Goal: Task Accomplishment & Management: Manage account settings

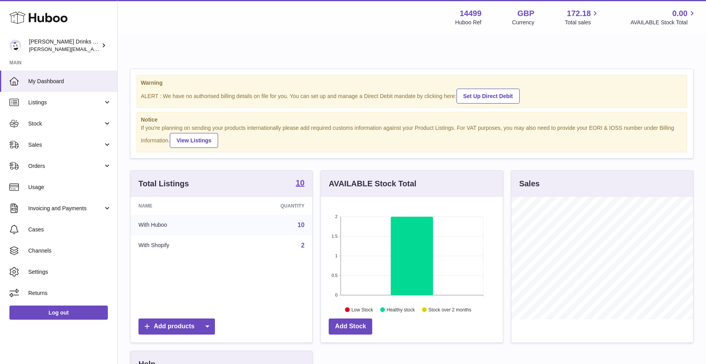
scroll to position [122, 182]
click at [99, 25] on div "Huboo" at bounding box center [58, 18] width 117 height 34
click at [76, 103] on span "Listings" at bounding box center [65, 102] width 75 height 7
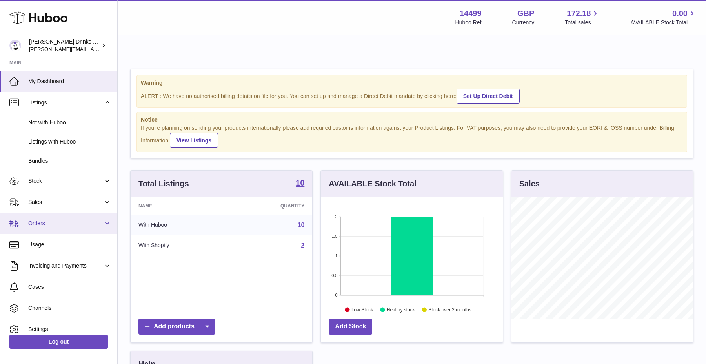
click at [62, 226] on span "Orders" at bounding box center [65, 223] width 75 height 7
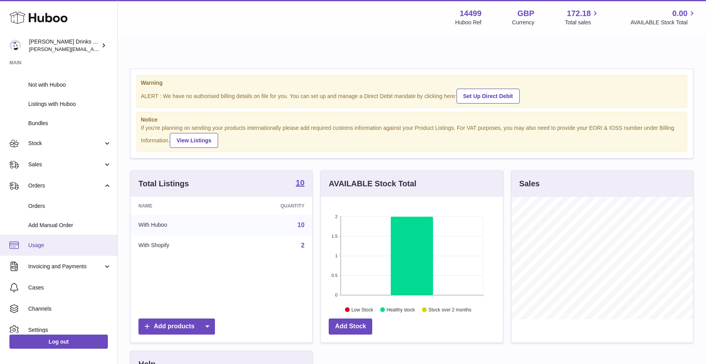
scroll to position [67, 0]
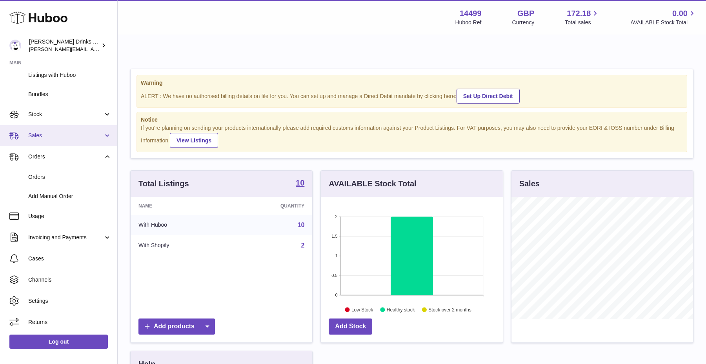
click at [85, 132] on span "Sales" at bounding box center [65, 135] width 75 height 7
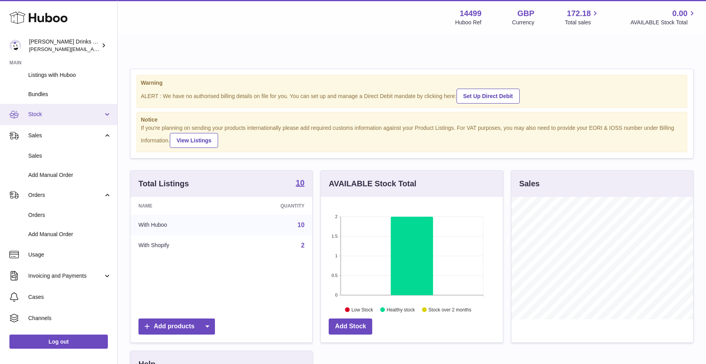
click at [88, 118] on link "Stock" at bounding box center [58, 114] width 117 height 21
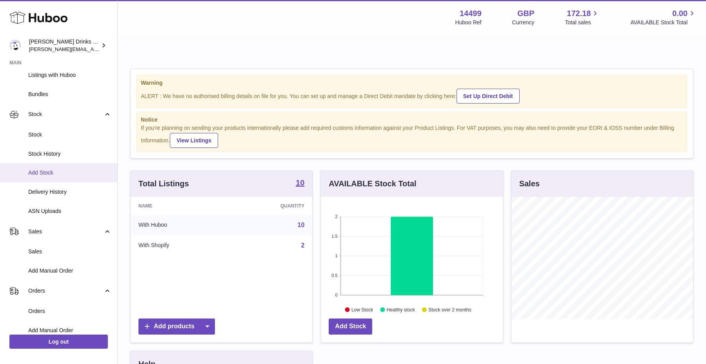
click at [68, 173] on span "Add Stock" at bounding box center [69, 172] width 83 height 7
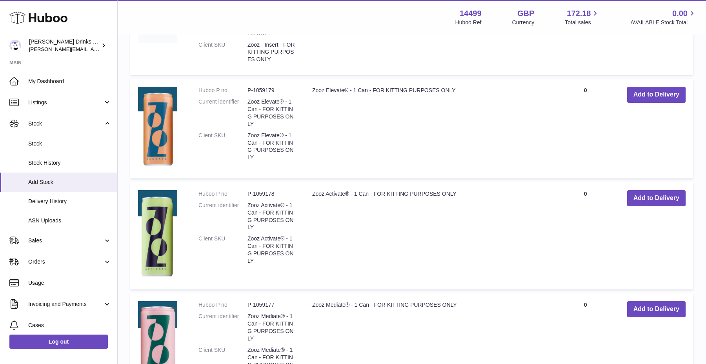
scroll to position [265, 0]
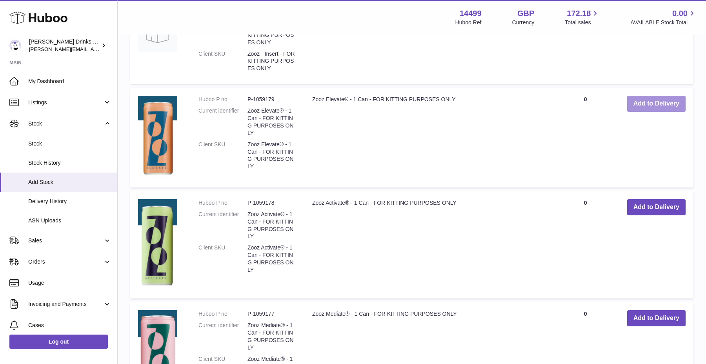
click at [652, 96] on button "Add to Delivery" at bounding box center [657, 104] width 58 height 16
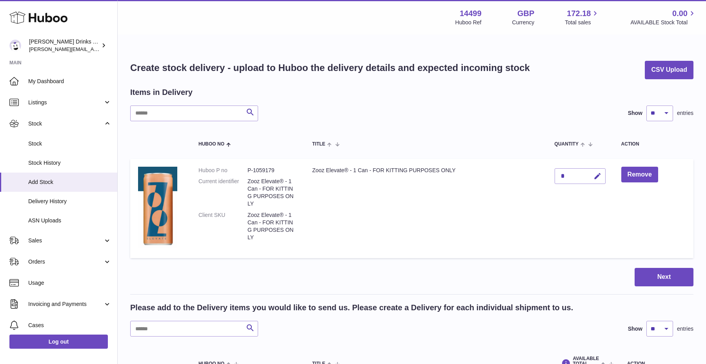
scroll to position [8, 0]
click at [641, 166] on button "Remove" at bounding box center [640, 174] width 37 height 16
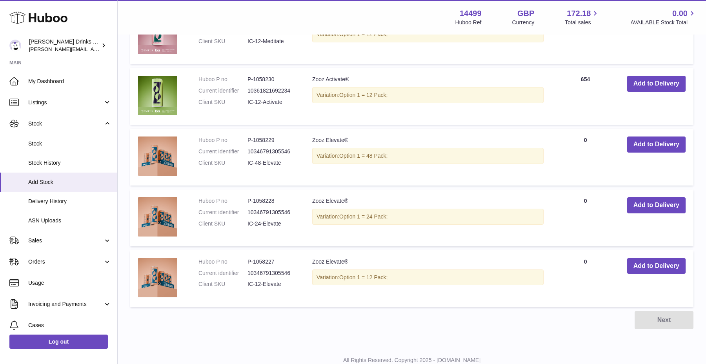
scroll to position [736, 0]
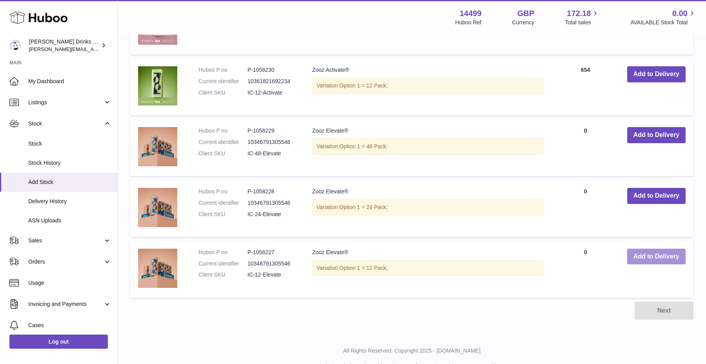
click at [653, 249] on button "Add to Delivery" at bounding box center [657, 257] width 58 height 16
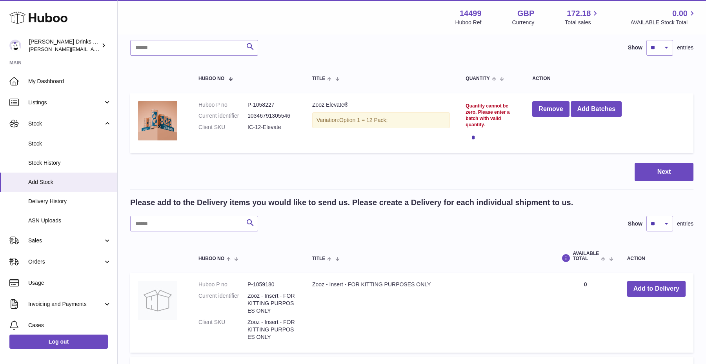
scroll to position [0, 0]
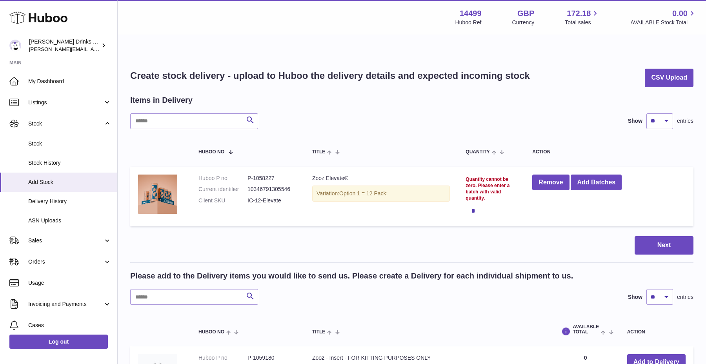
click at [471, 203] on div "*" at bounding box center [491, 211] width 51 height 16
click at [483, 176] on div "Quantity cannot be zero. Please enter a batch with valid quantity." at bounding box center [491, 189] width 51 height 26
click at [480, 203] on div "*" at bounding box center [491, 211] width 51 height 16
click at [478, 203] on div "*" at bounding box center [491, 211] width 51 height 16
click at [476, 203] on div "*" at bounding box center [491, 211] width 51 height 16
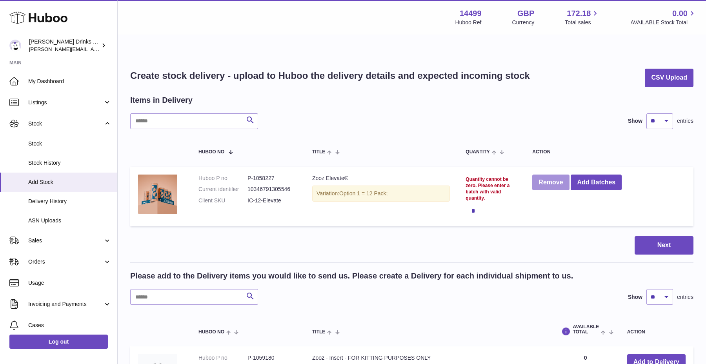
click at [555, 175] on button "Remove" at bounding box center [551, 183] width 37 height 16
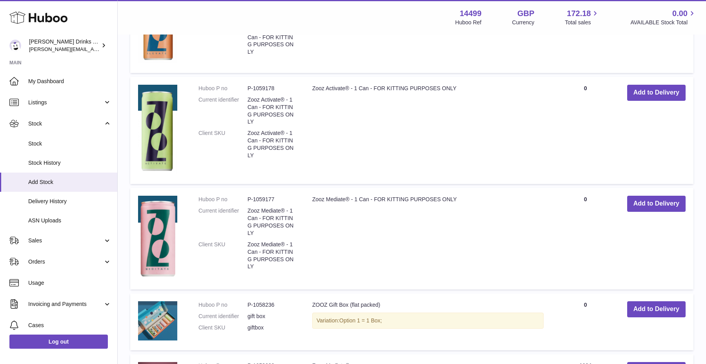
scroll to position [736, 0]
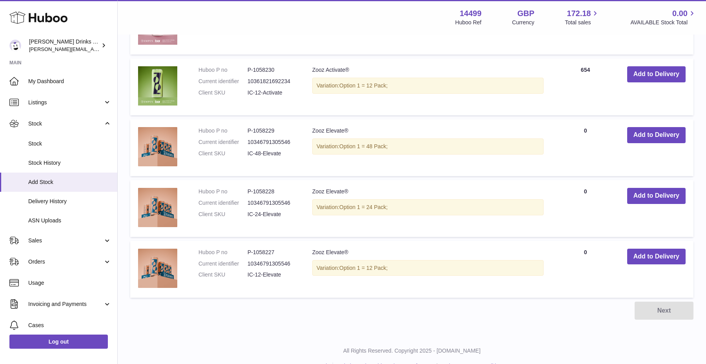
click at [583, 180] on td "AVAILABLE Total 0" at bounding box center [586, 208] width 68 height 57
click at [638, 249] on button "Add to Delivery" at bounding box center [657, 257] width 58 height 16
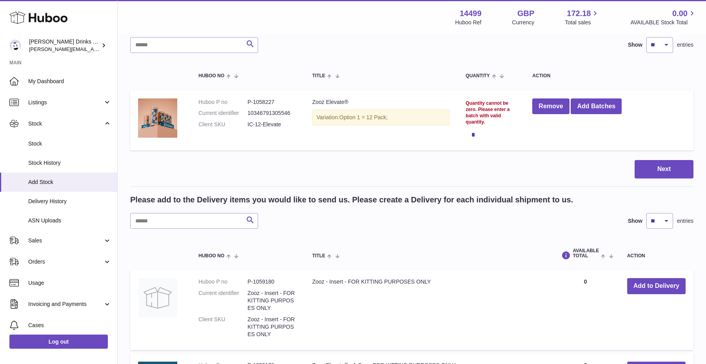
scroll to position [72, 0]
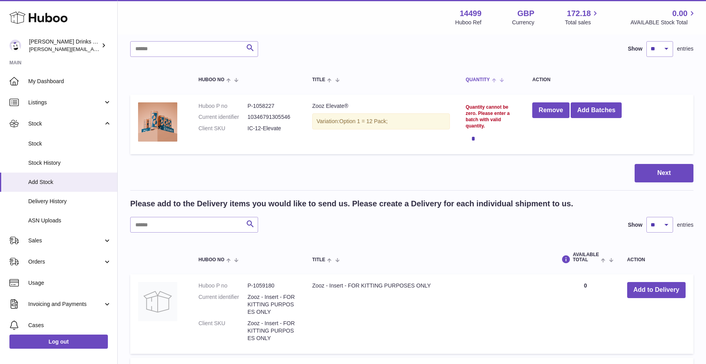
click at [496, 77] on span at bounding box center [496, 80] width 12 height 6
click at [469, 112] on form "Quantity cannot be zero. Please enter a batch with valid quantity. *" at bounding box center [491, 125] width 51 height 43
click at [471, 104] on div "Quantity cannot be zero. Please enter a batch with valid quantity." at bounding box center [491, 117] width 51 height 26
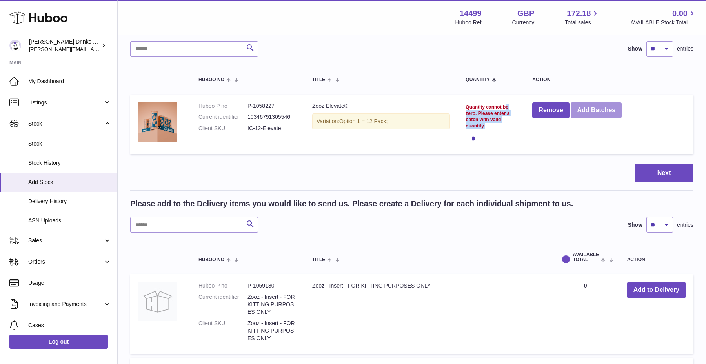
click at [607, 102] on button "Add Batches" at bounding box center [596, 110] width 51 height 16
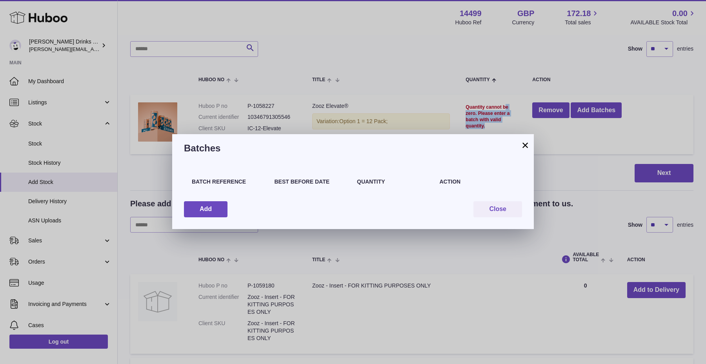
click at [525, 150] on button "×" at bounding box center [525, 145] width 9 height 9
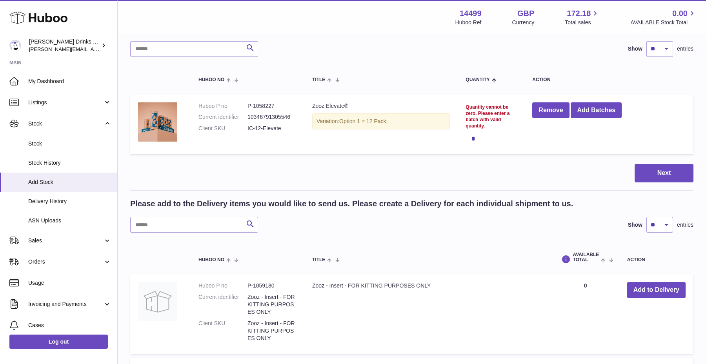
click at [475, 131] on div "*" at bounding box center [491, 139] width 51 height 16
click at [471, 131] on div "*" at bounding box center [491, 139] width 51 height 16
click at [475, 104] on div "Quantity cannot be zero. Please enter a batch with valid quantity." at bounding box center [491, 117] width 51 height 26
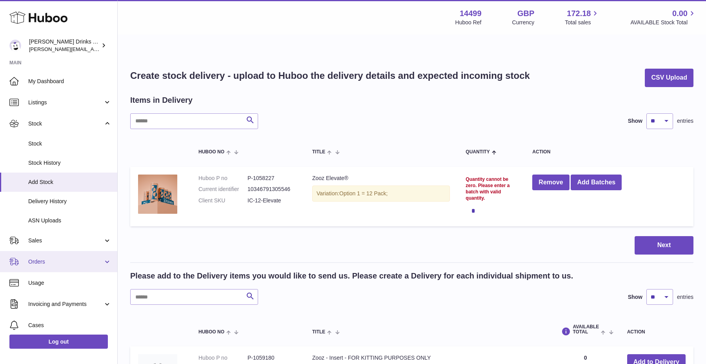
click at [84, 259] on span "Orders" at bounding box center [65, 261] width 75 height 7
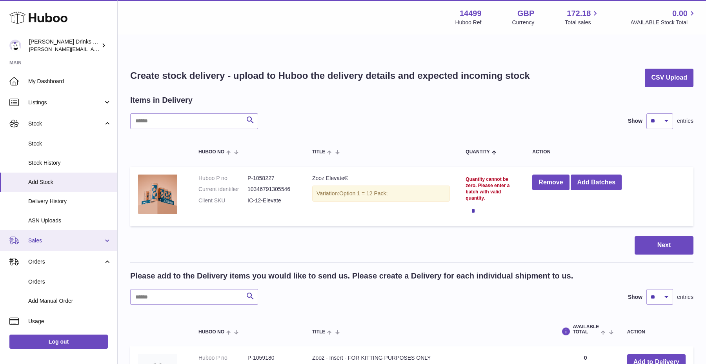
click at [88, 242] on span "Sales" at bounding box center [65, 240] width 75 height 7
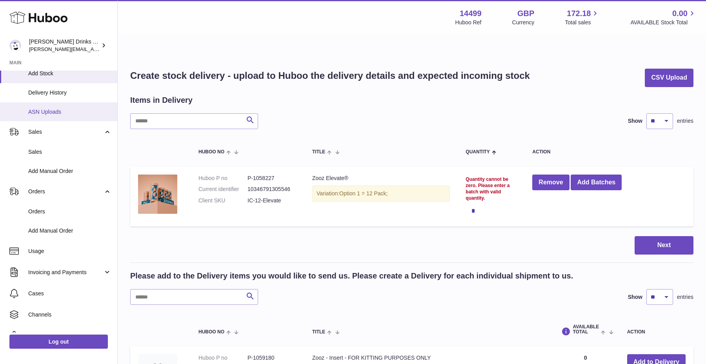
scroll to position [144, 0]
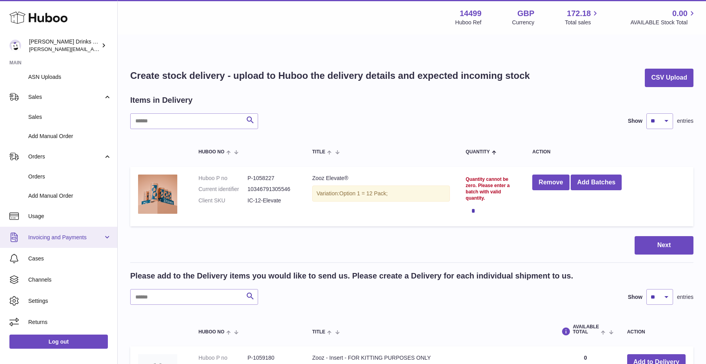
click at [64, 242] on link "Invoicing and Payments" at bounding box center [58, 237] width 117 height 21
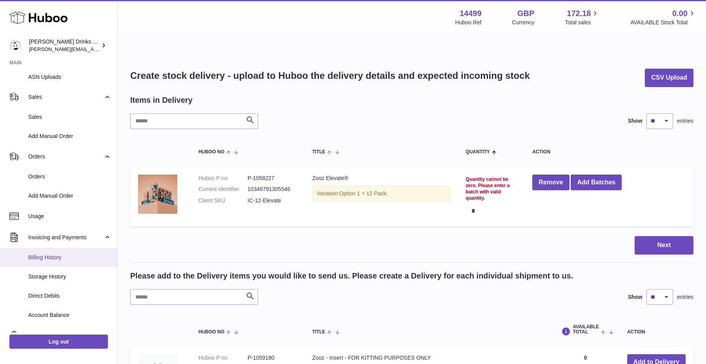
click at [60, 255] on span "Billing History" at bounding box center [69, 257] width 83 height 7
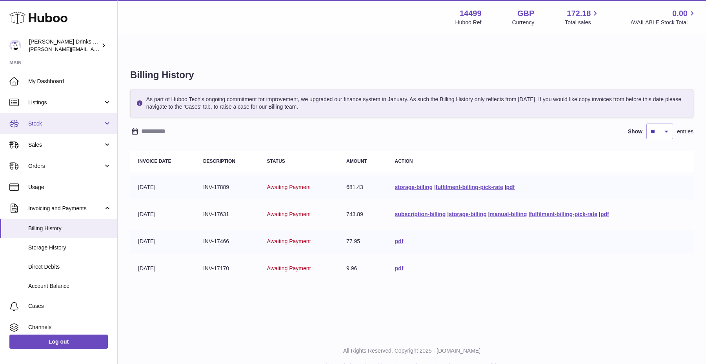
click at [73, 126] on span "Stock" at bounding box center [65, 123] width 75 height 7
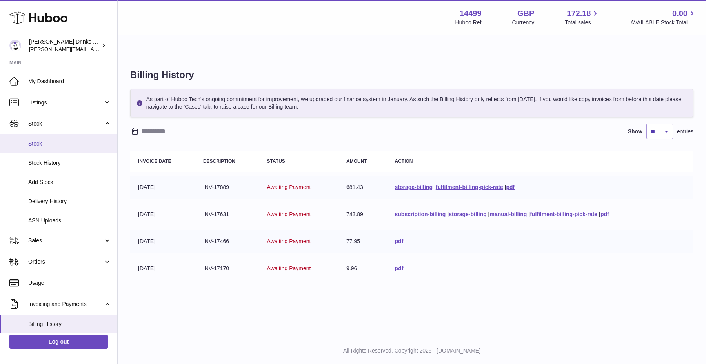
click at [64, 146] on span "Stock" at bounding box center [69, 143] width 83 height 7
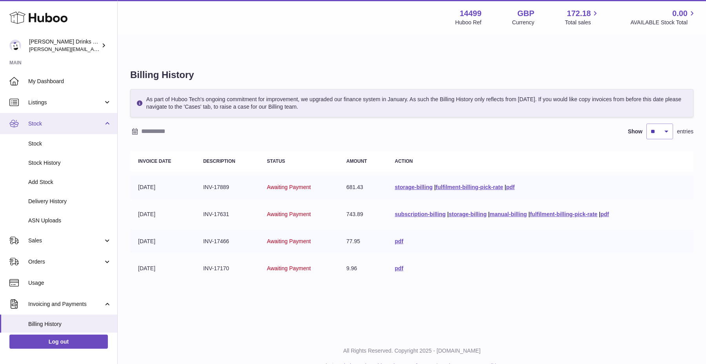
click at [71, 119] on link "Stock" at bounding box center [58, 123] width 117 height 21
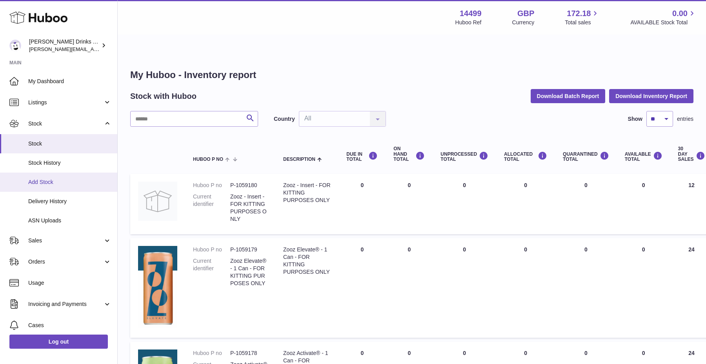
click at [47, 184] on span "Add Stock" at bounding box center [69, 182] width 83 height 7
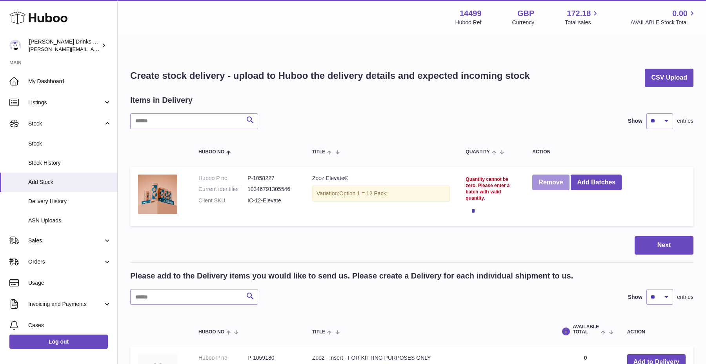
click at [553, 175] on button "Remove" at bounding box center [551, 183] width 37 height 16
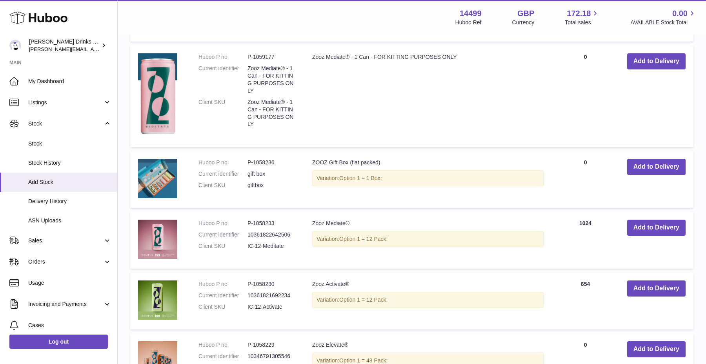
scroll to position [527, 0]
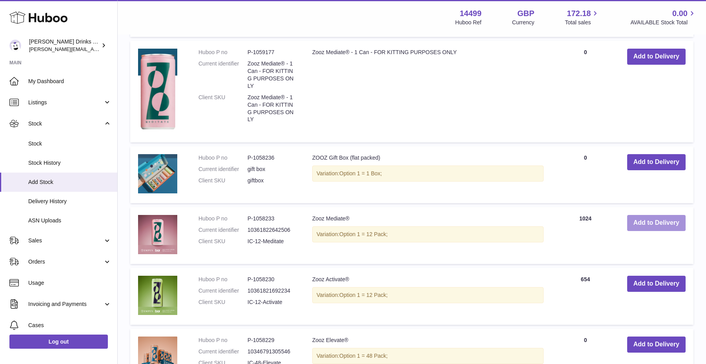
click at [648, 215] on button "Add to Delivery" at bounding box center [657, 223] width 58 height 16
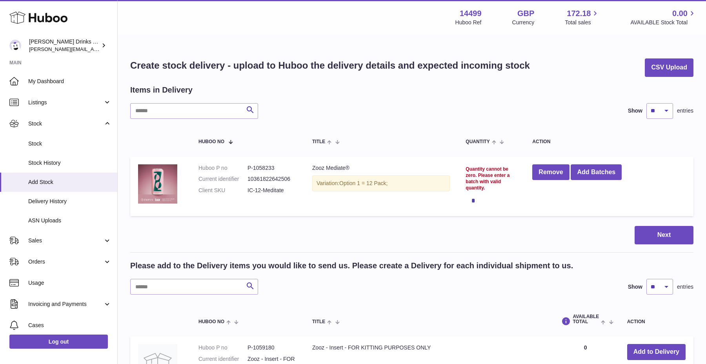
scroll to position [0, 0]
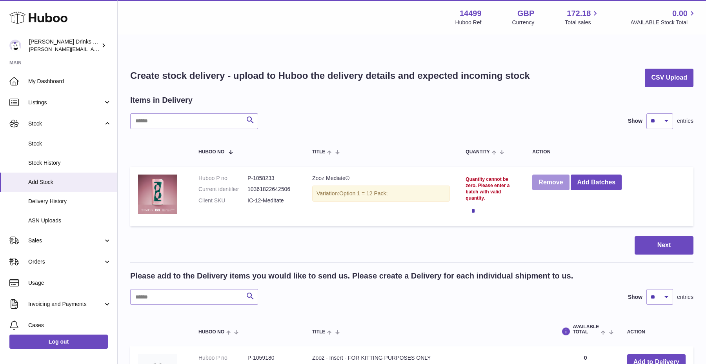
click at [546, 175] on button "Remove" at bounding box center [551, 183] width 37 height 16
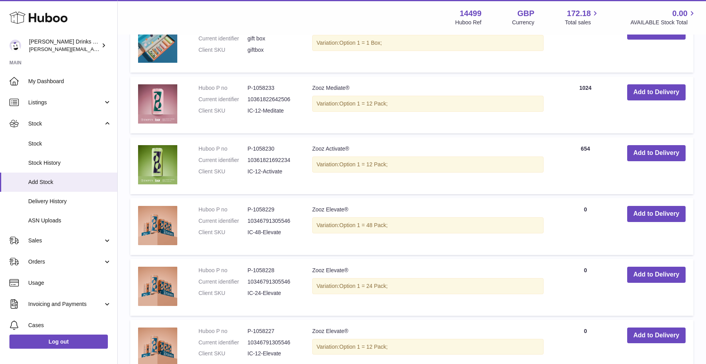
scroll to position [656, 0]
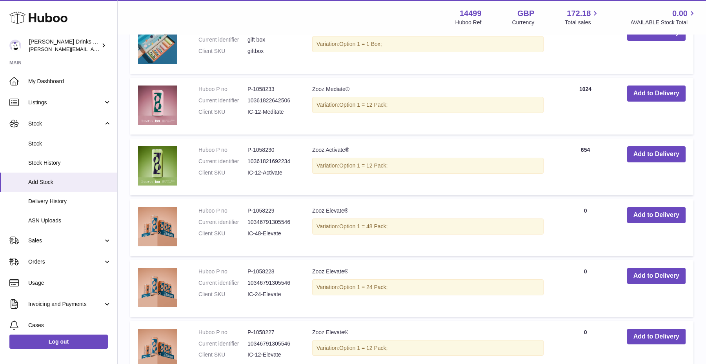
click at [584, 321] on td "AVAILABLE Total 0" at bounding box center [586, 349] width 68 height 57
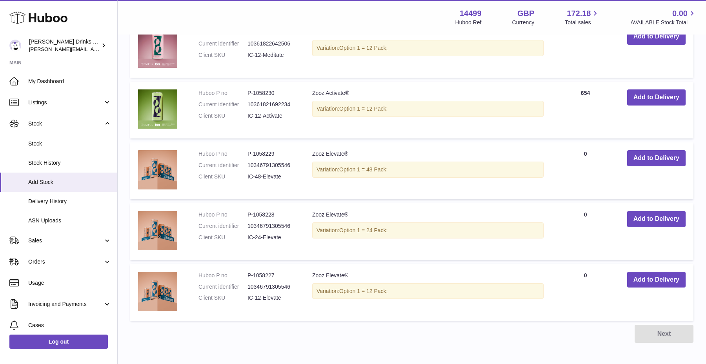
scroll to position [736, 0]
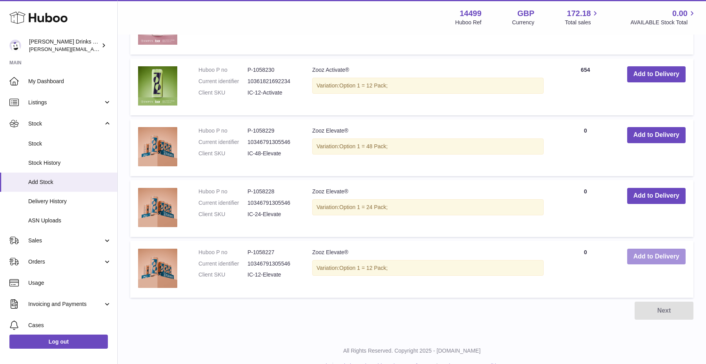
click at [667, 249] on button "Add to Delivery" at bounding box center [657, 257] width 58 height 16
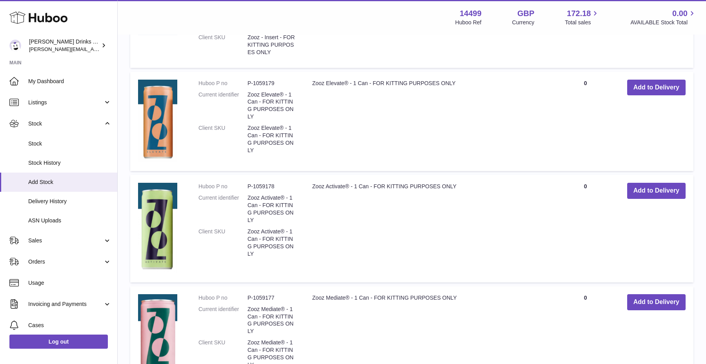
scroll to position [0, 0]
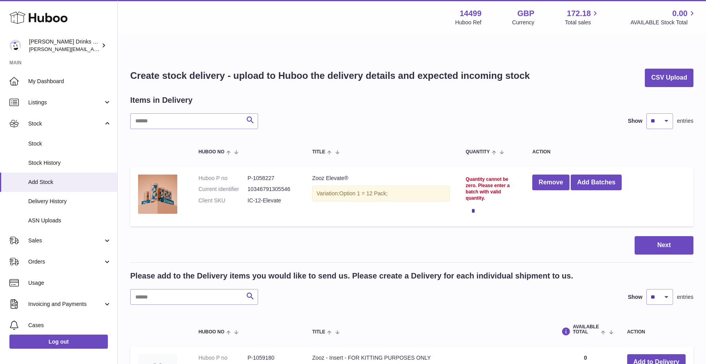
click at [474, 203] on div "*" at bounding box center [491, 211] width 51 height 16
click at [476, 203] on div "*" at bounding box center [491, 211] width 51 height 16
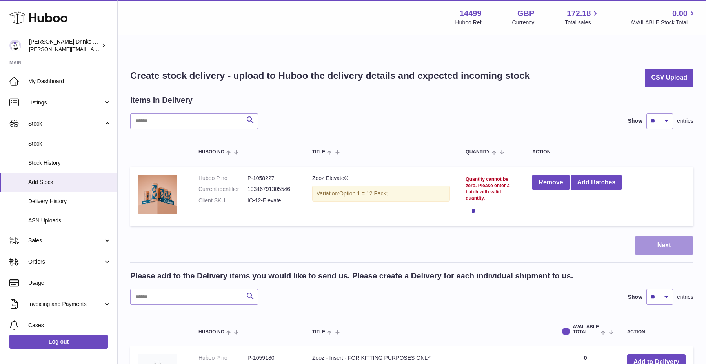
click at [664, 236] on button "Next" at bounding box center [664, 245] width 59 height 18
click at [574, 201] on td "Remove Add Batches" at bounding box center [609, 197] width 169 height 60
click at [499, 178] on div "Quantity cannot be zero. Please enter a batch with valid quantity." at bounding box center [491, 189] width 51 height 26
click at [497, 176] on div "Quantity cannot be zero. Please enter a batch with valid quantity." at bounding box center [491, 189] width 51 height 26
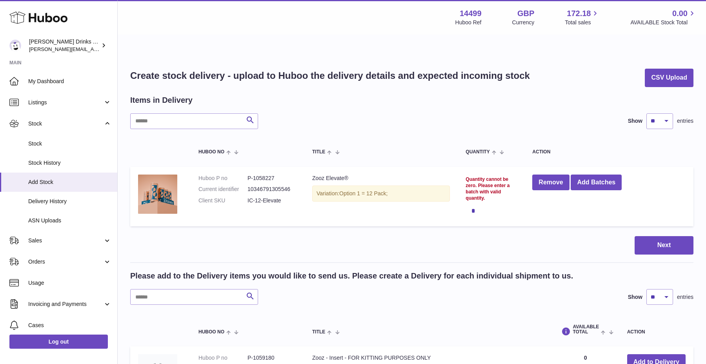
click at [497, 176] on div "Quantity cannot be zero. Please enter a batch with valid quantity." at bounding box center [491, 189] width 51 height 26
click at [329, 149] on span at bounding box center [331, 152] width 12 height 6
click at [502, 149] on span at bounding box center [496, 152] width 12 height 6
click at [542, 175] on button "Remove" at bounding box center [551, 183] width 37 height 16
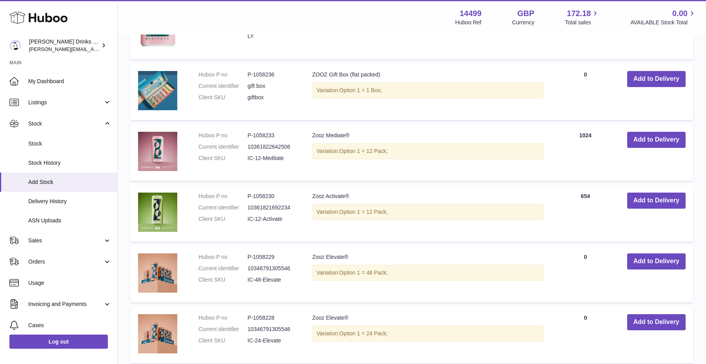
scroll to position [736, 0]
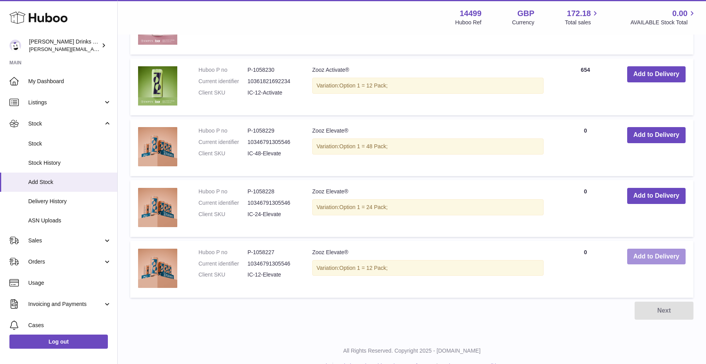
click at [639, 249] on button "Add to Delivery" at bounding box center [657, 257] width 58 height 16
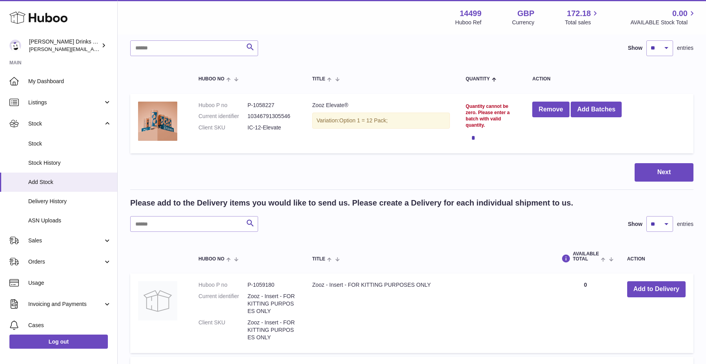
scroll to position [0, 0]
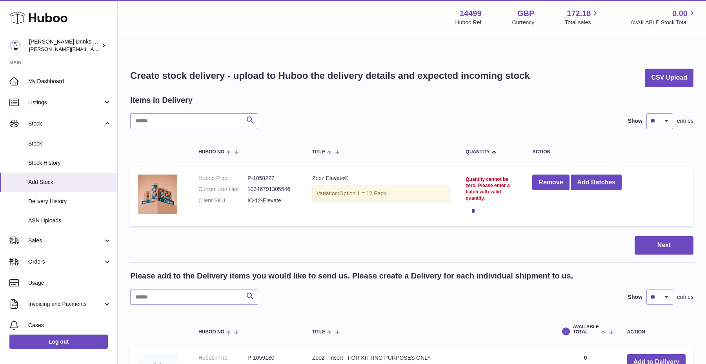
click at [475, 203] on div "*" at bounding box center [491, 211] width 51 height 16
click at [347, 190] on span "Option 1 = 12 Pack;" at bounding box center [363, 193] width 48 height 6
click at [593, 175] on button "Add Batches" at bounding box center [596, 183] width 51 height 16
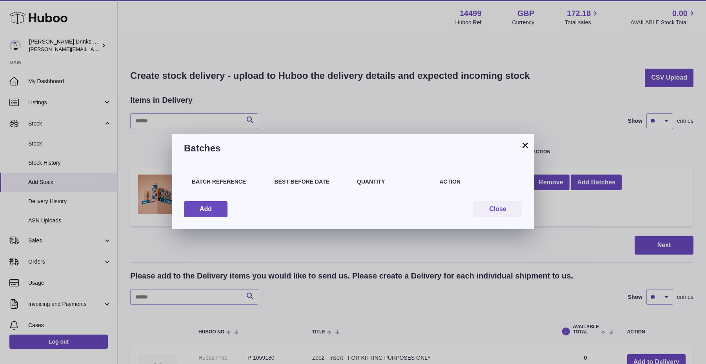
click at [372, 195] on div "Batch Reference Best Before Date Quantity Action Add Close" at bounding box center [353, 195] width 362 height 67
click at [371, 192] on div "Quantity" at bounding box center [394, 185] width 83 height 15
click at [497, 207] on button "Close" at bounding box center [498, 209] width 49 height 16
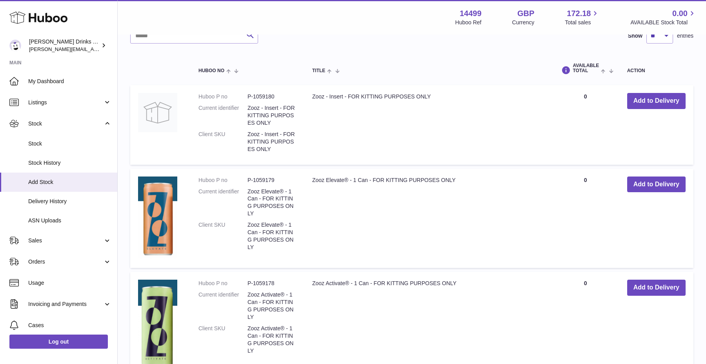
scroll to position [277, 0]
